Goal: Task Accomplishment & Management: Complete application form

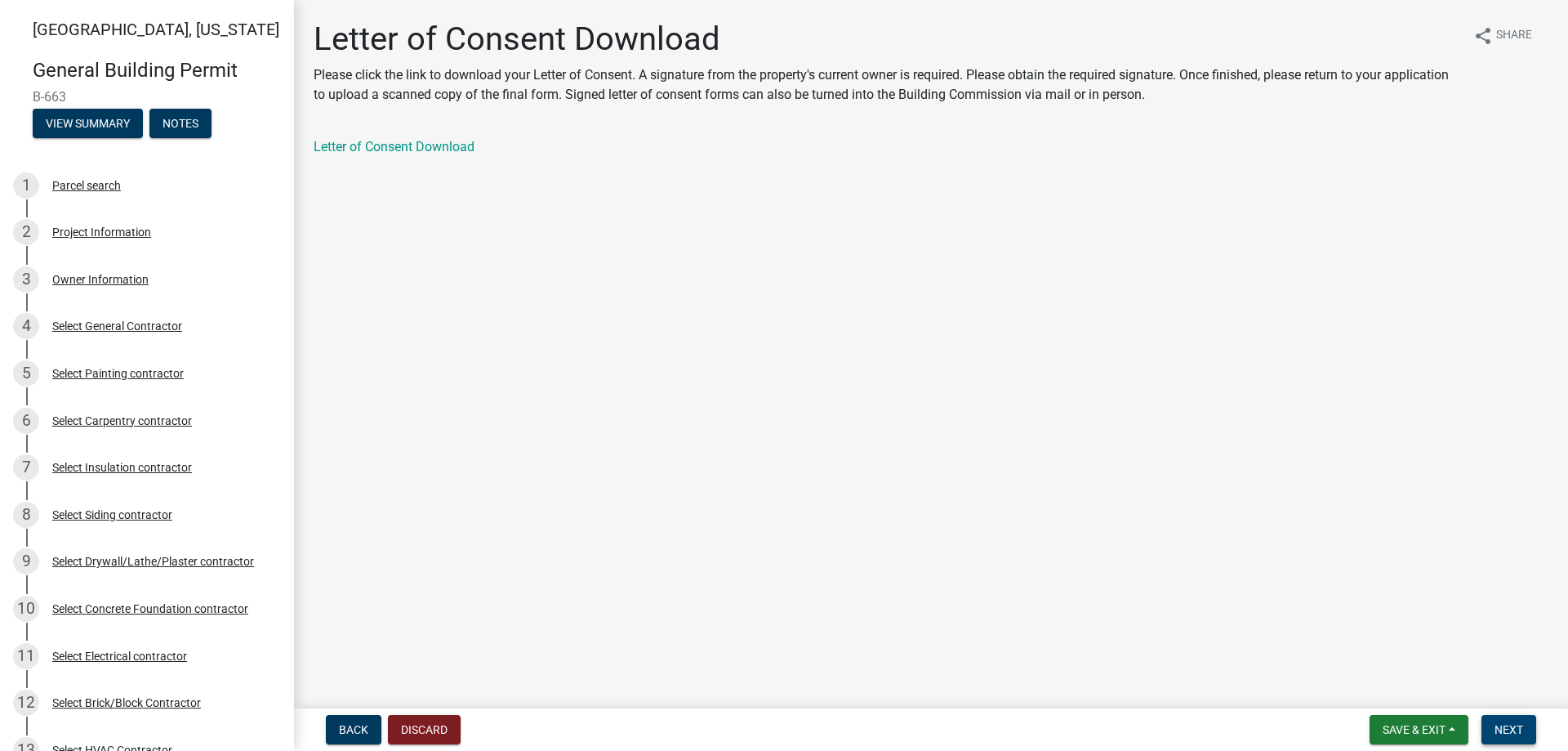
click at [1516, 728] on span "Next" at bounding box center [1509, 730] width 29 height 13
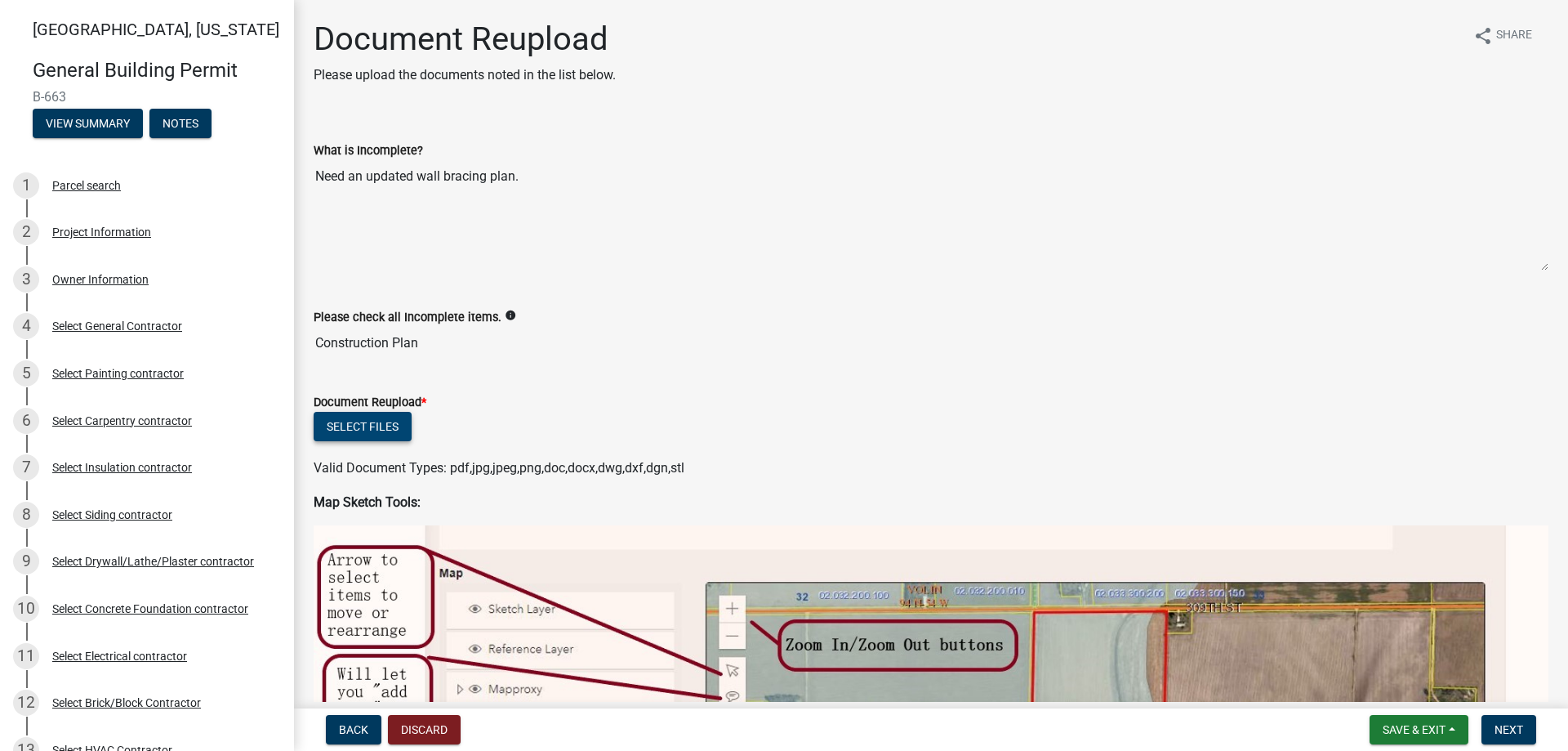
click at [379, 431] on button "Select files" at bounding box center [363, 427] width 98 height 30
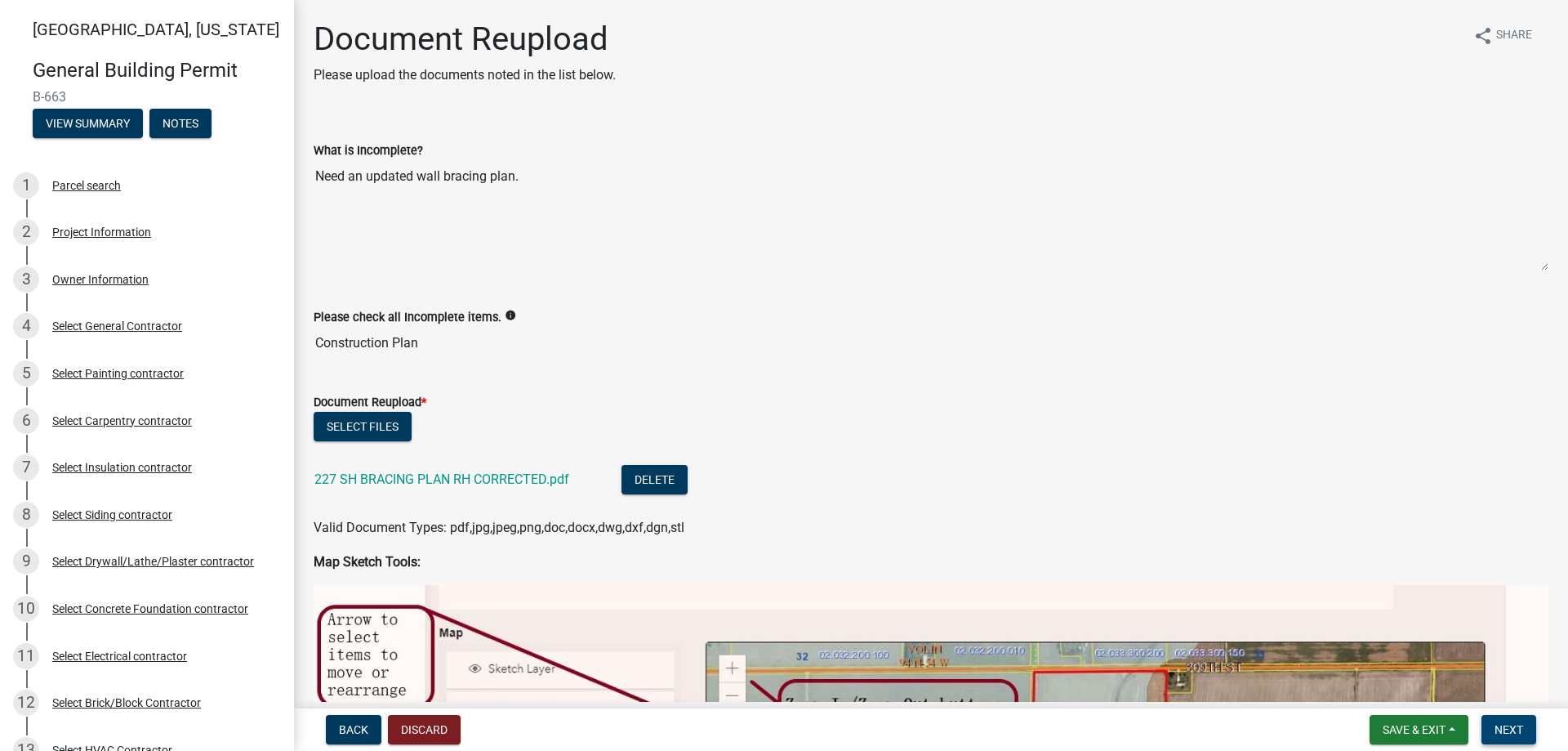
click at [1501, 729] on span "Next" at bounding box center [1509, 730] width 29 height 13
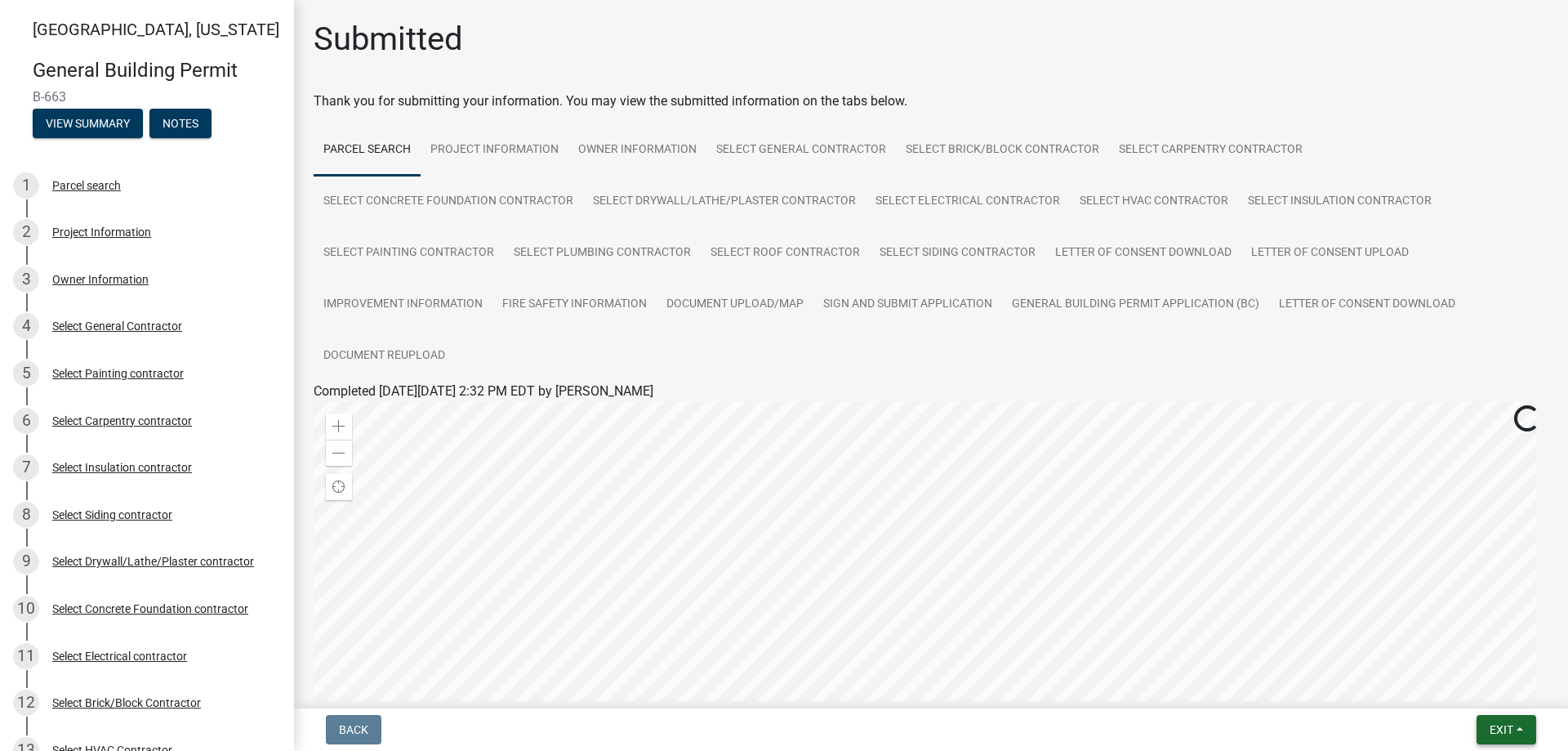
click at [1500, 724] on span "Exit" at bounding box center [1501, 730] width 24 height 13
click at [1480, 691] on button "Save & Exit" at bounding box center [1471, 686] width 131 height 39
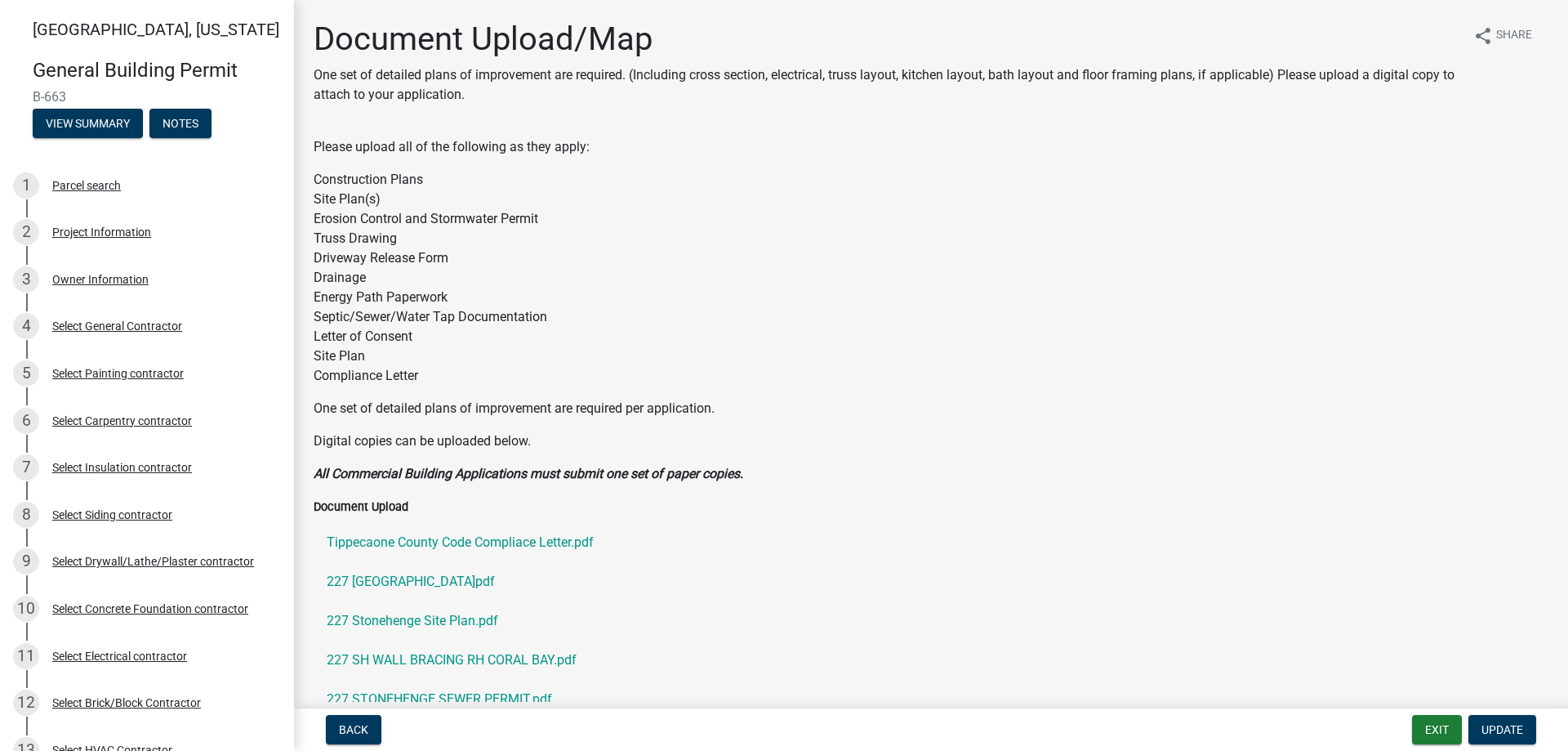
scroll to position [1369, 0]
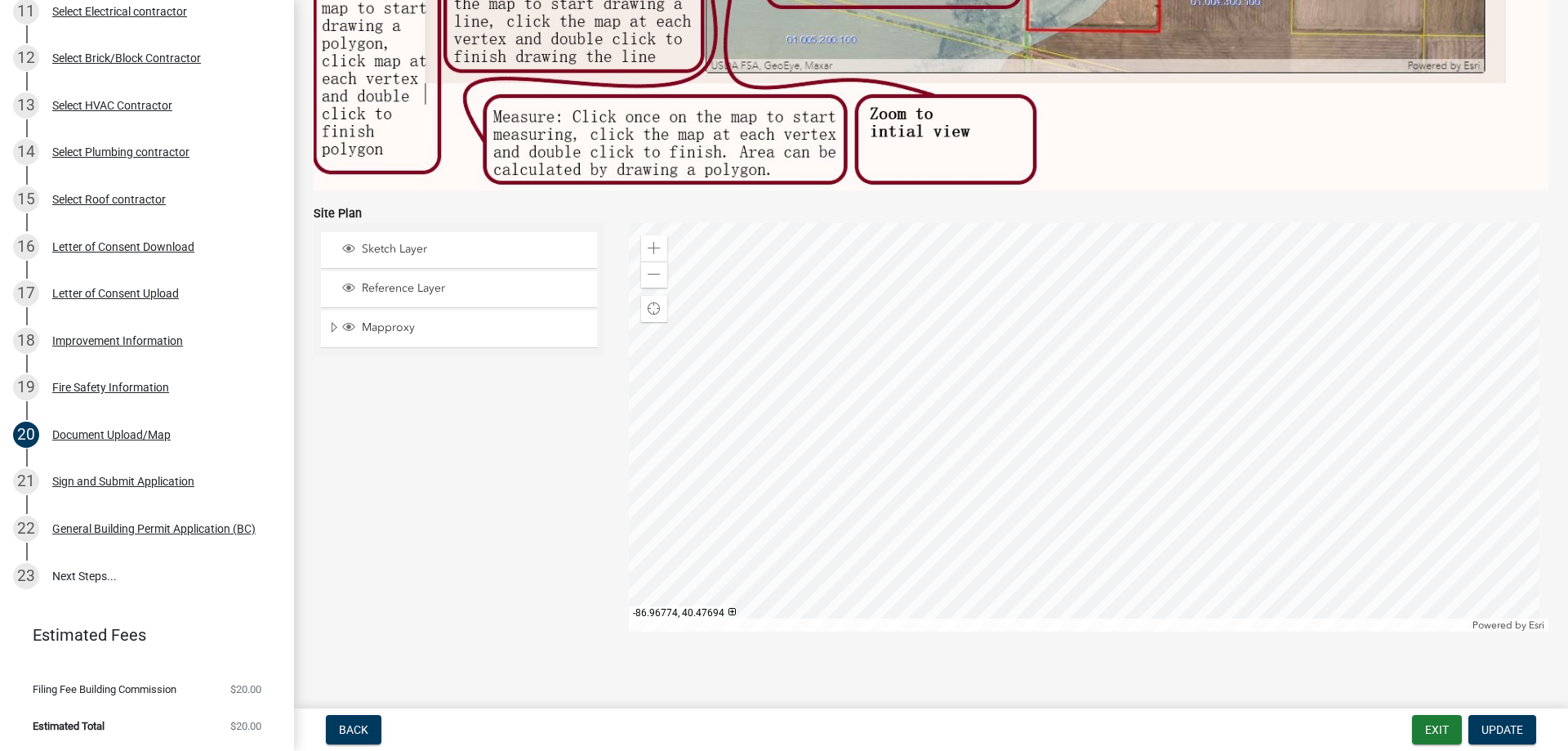
click at [393, 410] on div "Sketch Layer Reference Layer Mapproxy Anno_16K Default Default_1 StorageTanks 2…" at bounding box center [458, 427] width 315 height 408
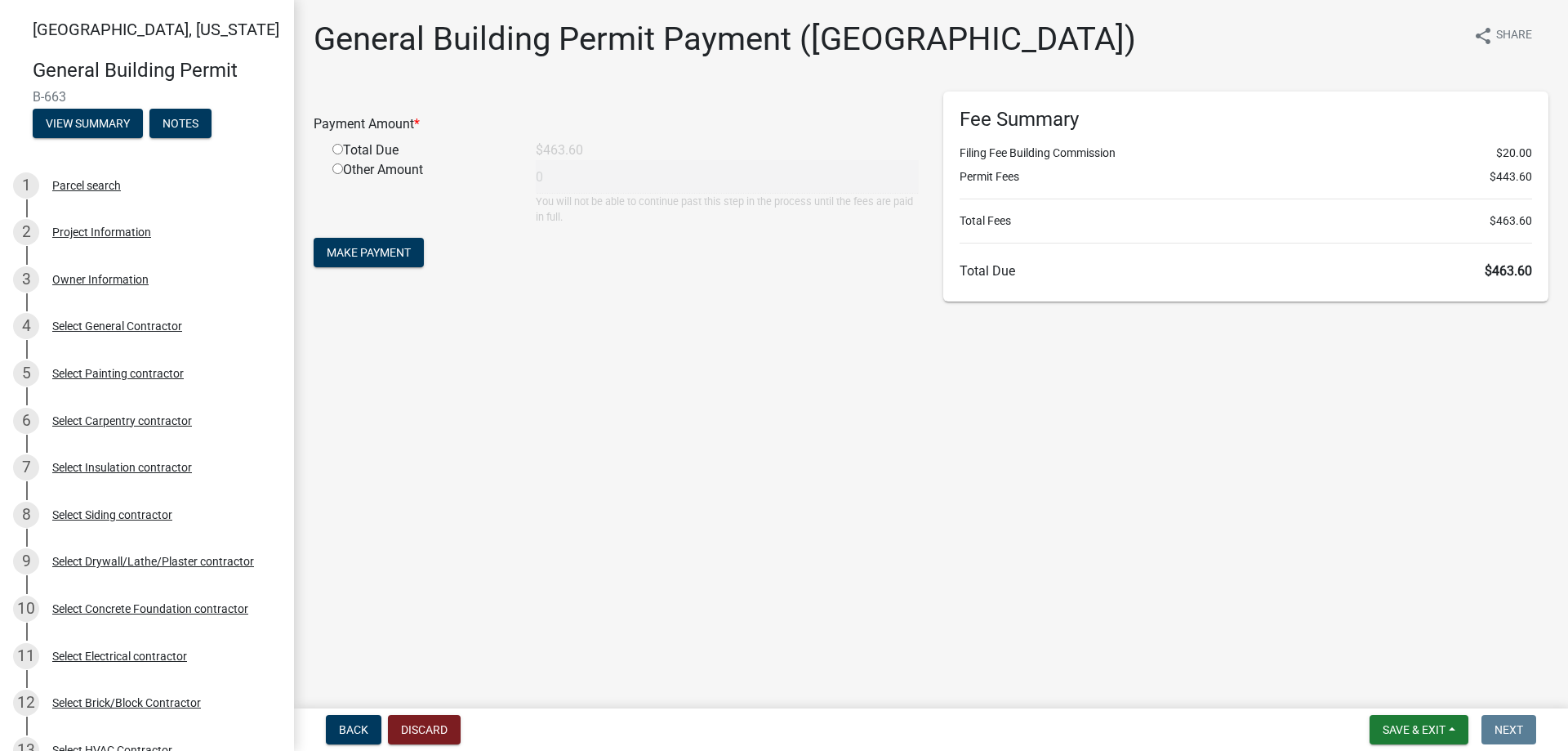
click at [336, 148] on input "radio" at bounding box center [337, 148] width 11 height 11
radio input "true"
type input "463.6"
click at [391, 251] on span "Make Payment" at bounding box center [368, 252] width 84 height 13
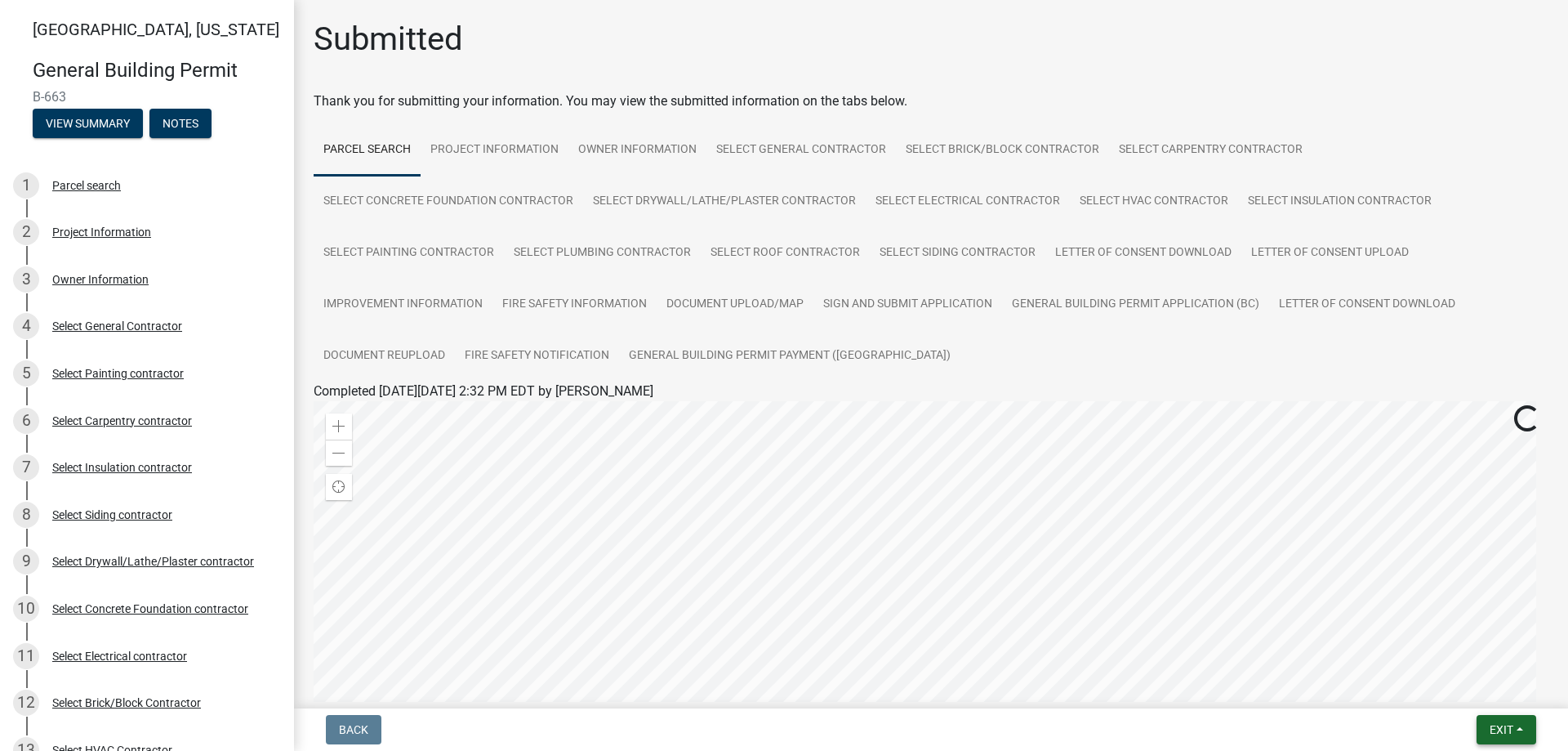
click at [1499, 719] on button "Exit" at bounding box center [1506, 729] width 60 height 30
click at [1452, 681] on button "Save & Exit" at bounding box center [1471, 686] width 131 height 39
